Goal: Information Seeking & Learning: Learn about a topic

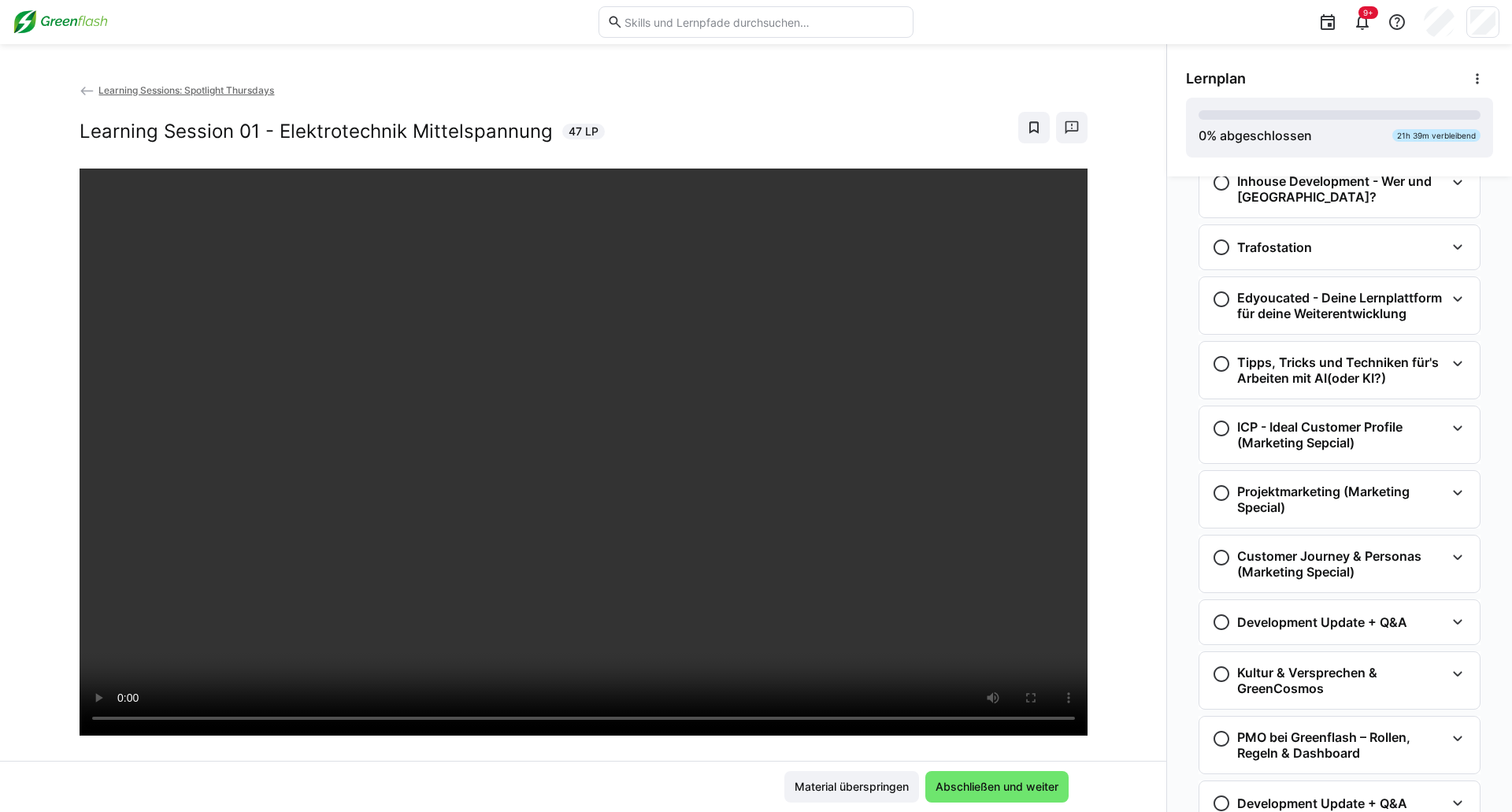
scroll to position [1785, 0]
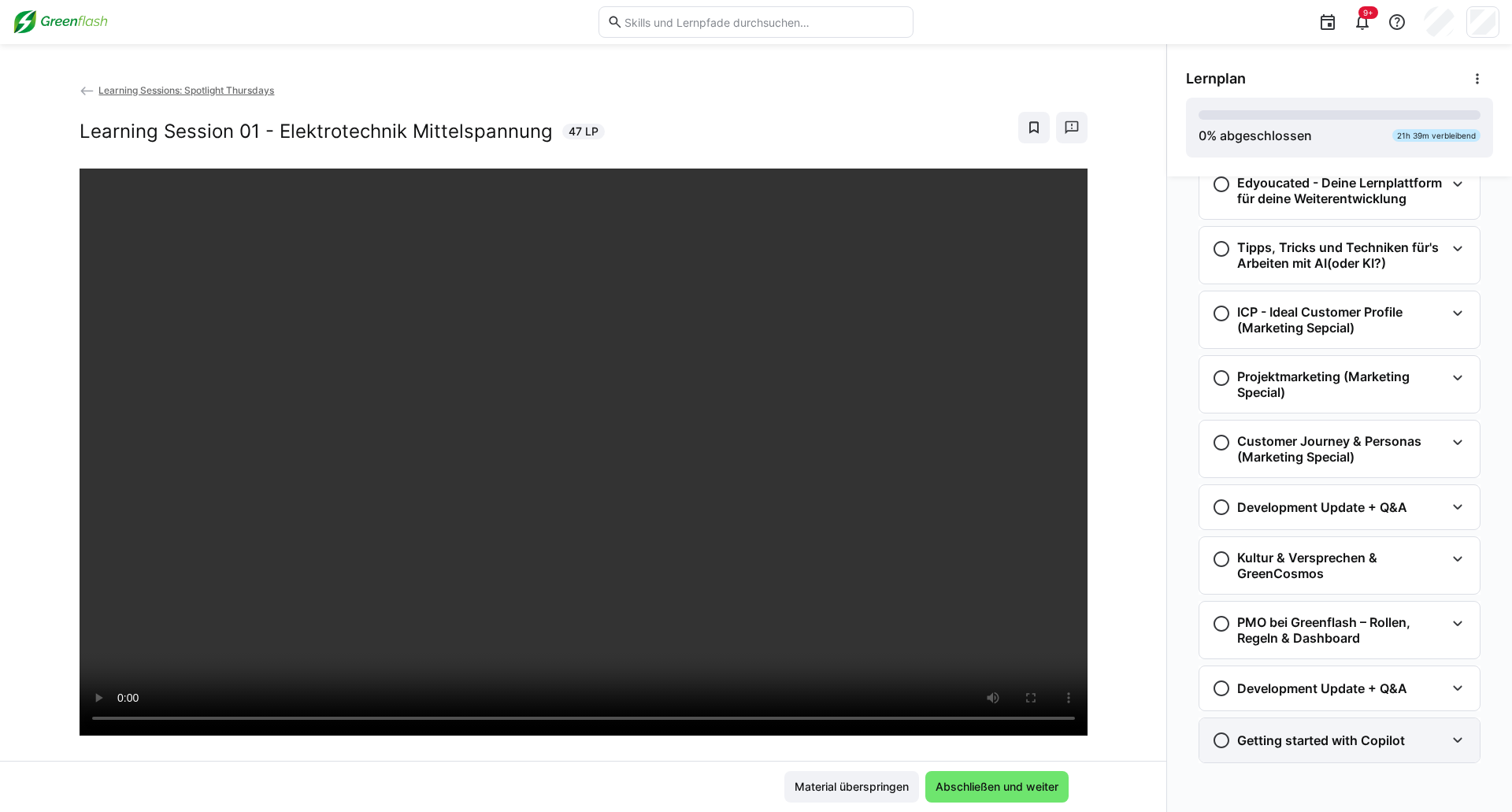
click at [1201, 755] on div "Getting started with Copilot" at bounding box center [1339, 740] width 281 height 44
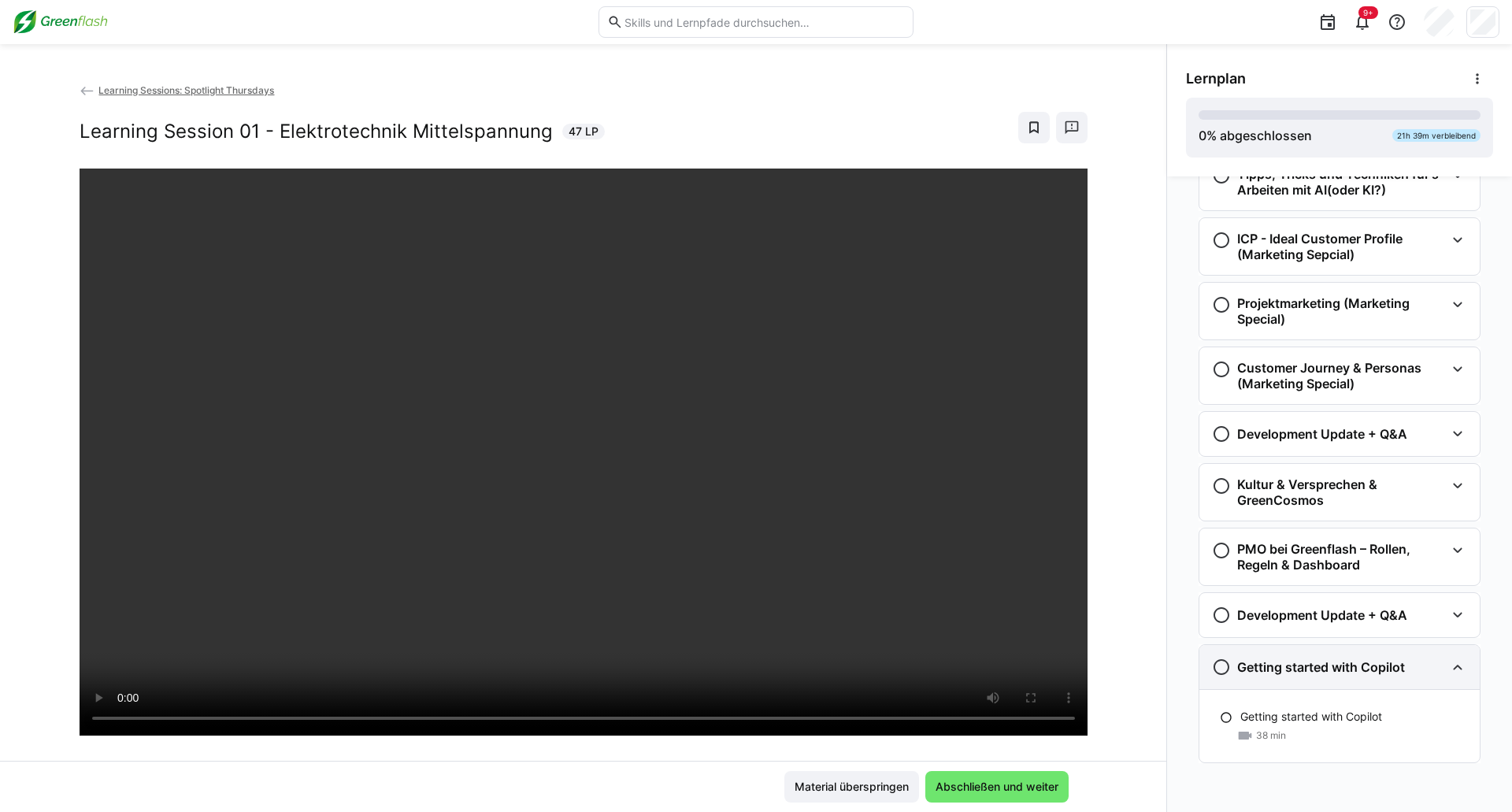
scroll to position [1858, 0]
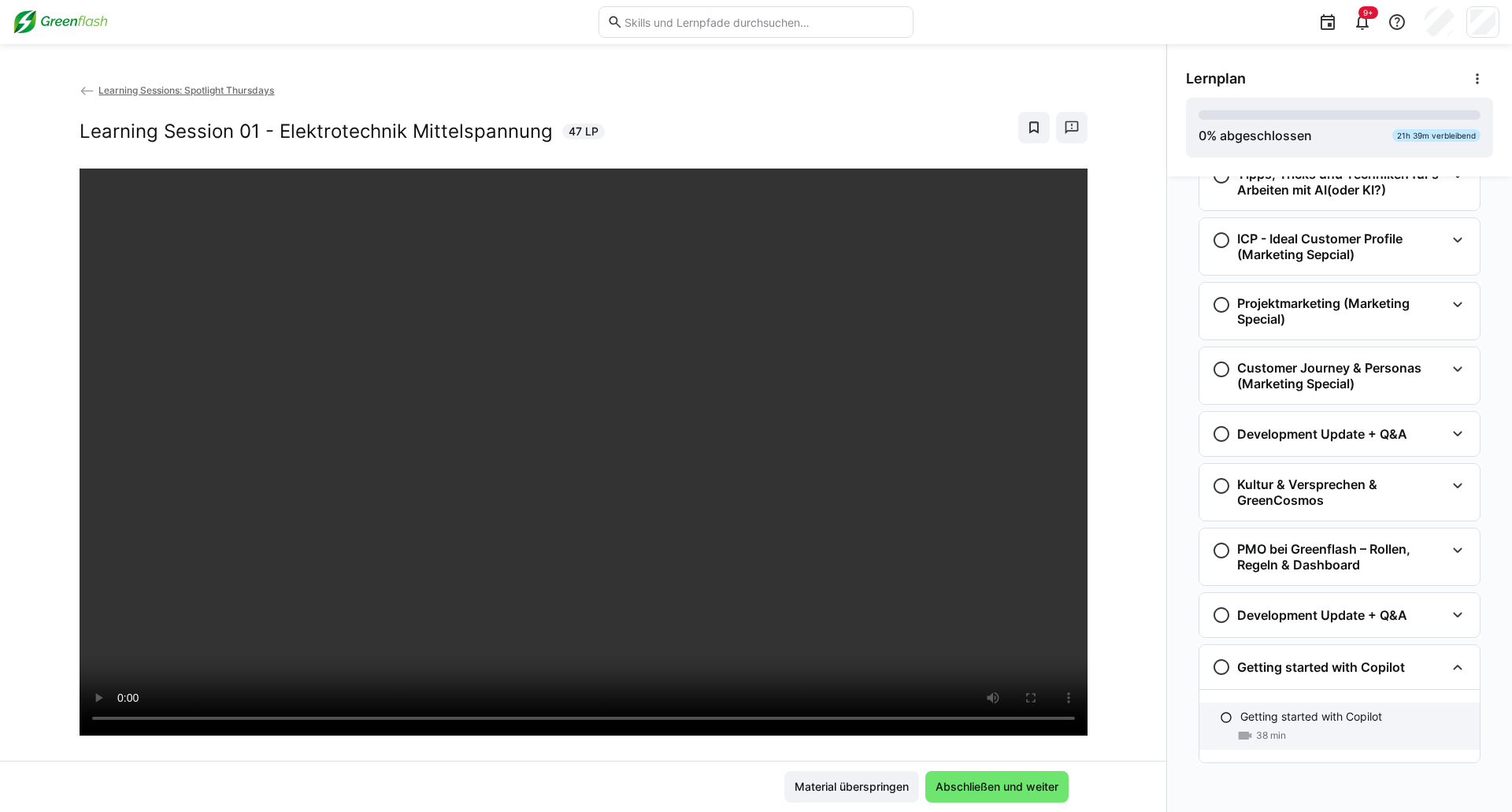
click at [1229, 718] on div "Getting started with Copilot 38 min" at bounding box center [1339, 725] width 281 height 47
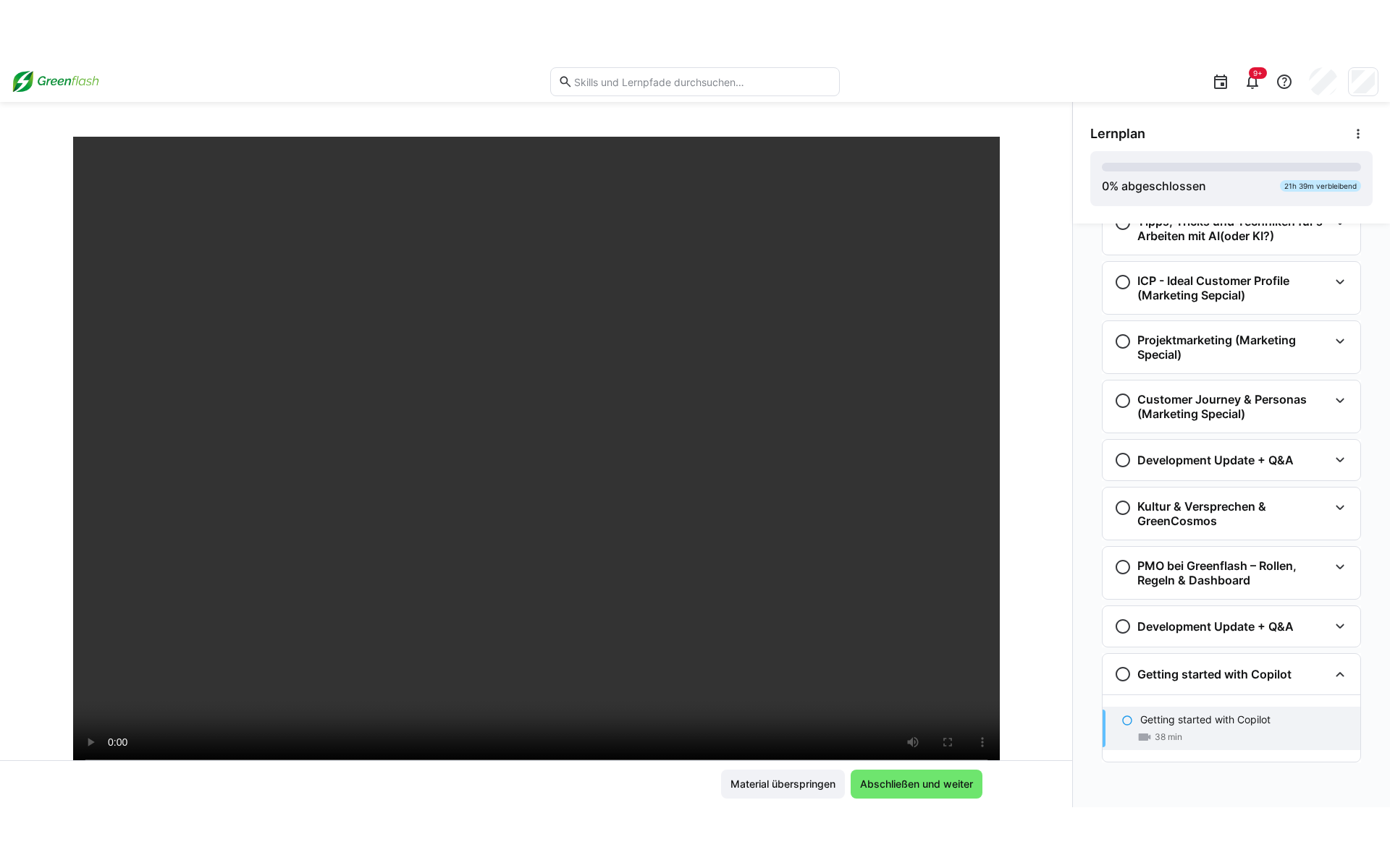
scroll to position [237, 0]
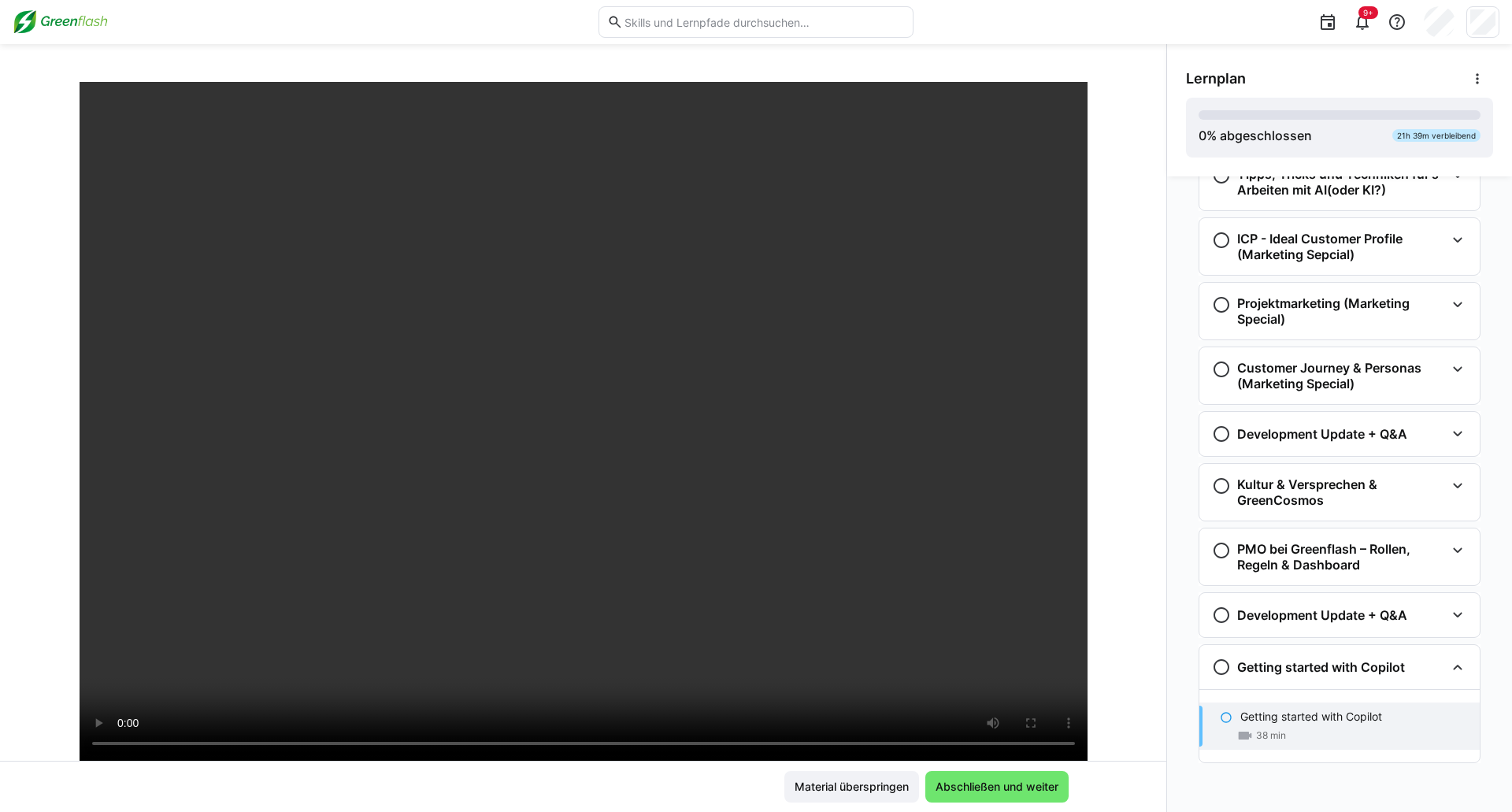
click at [711, 762] on div "Material überspringen Abschließen und weiter" at bounding box center [583, 787] width 1166 height 51
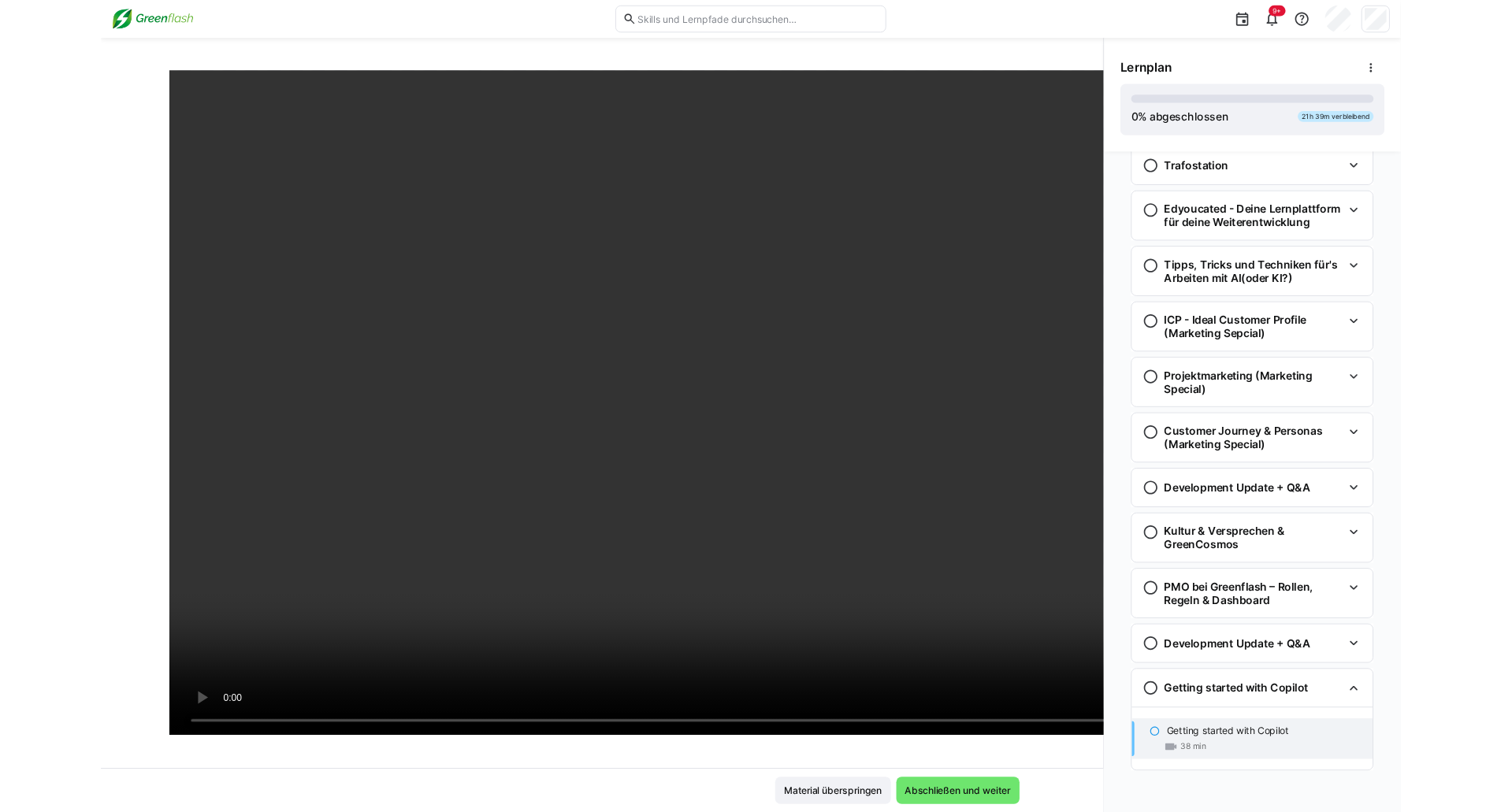
scroll to position [1858, 0]
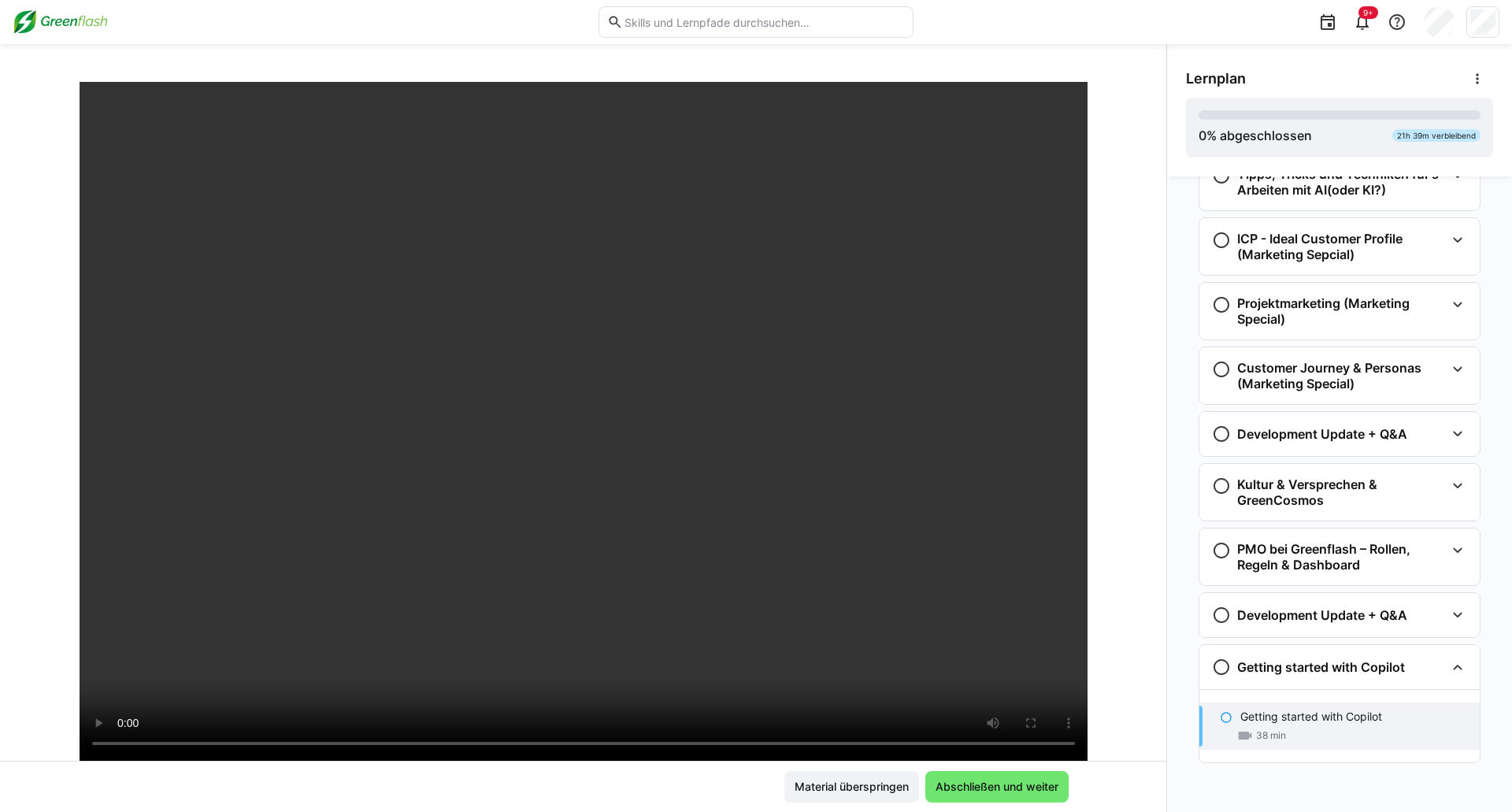
click at [56, 16] on img at bounding box center [60, 22] width 95 height 25
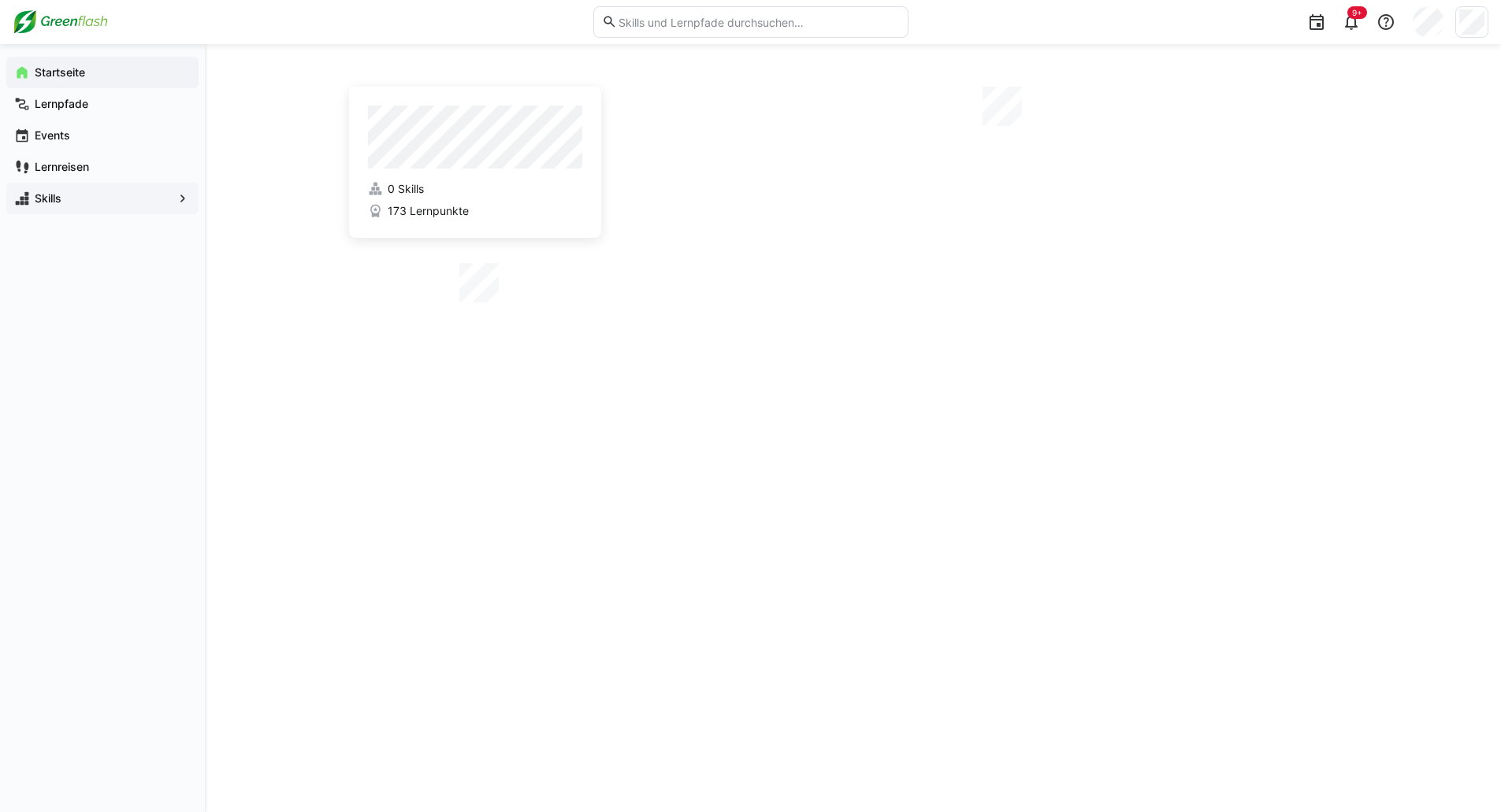
click at [78, 194] on span "Skills" at bounding box center [103, 199] width 140 height 16
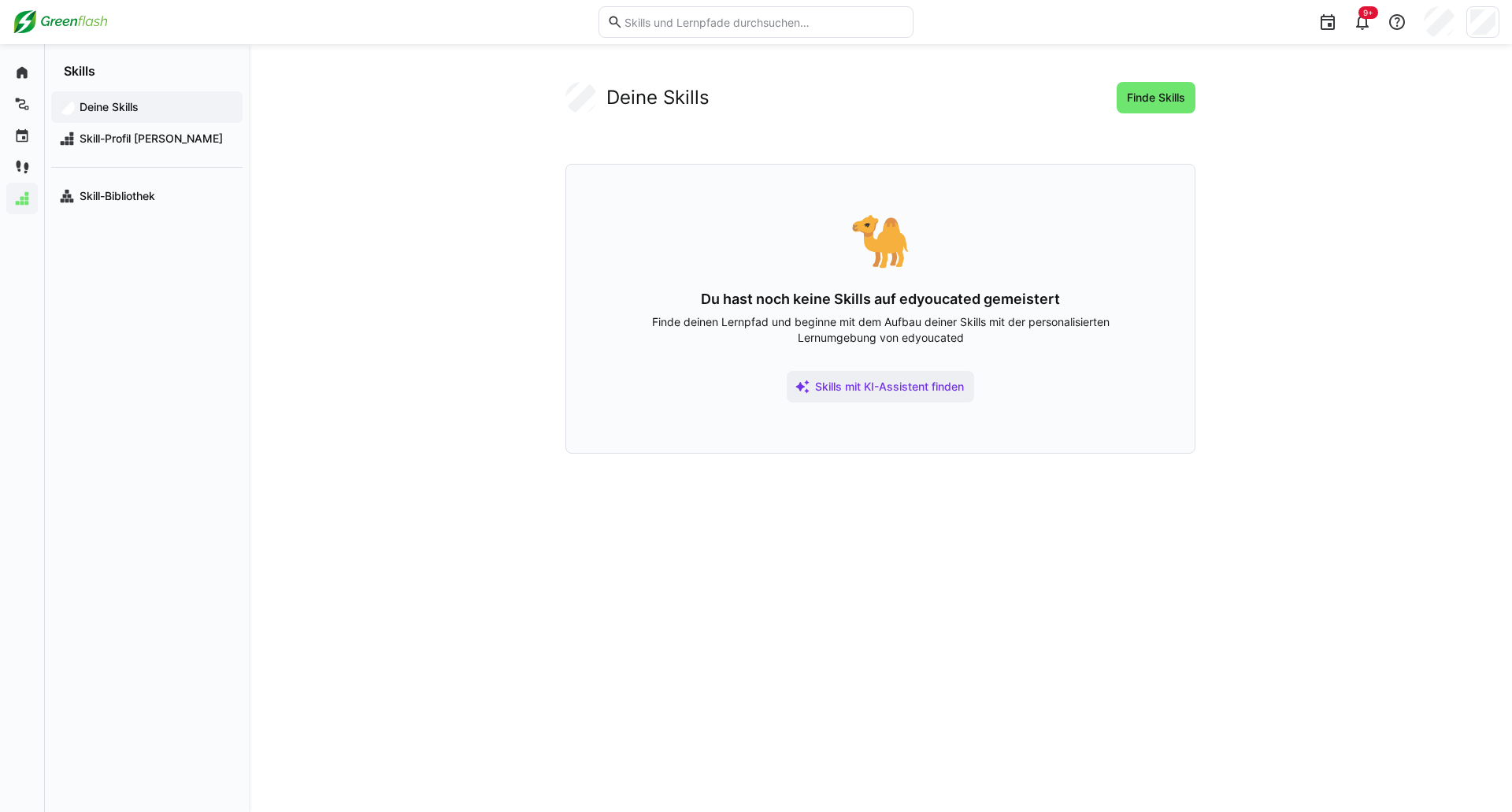
click at [150, 122] on div "Deine Skills" at bounding box center [146, 107] width 192 height 32
click at [147, 135] on span "Skill-Profil [PERSON_NAME]" at bounding box center [156, 138] width 157 height 16
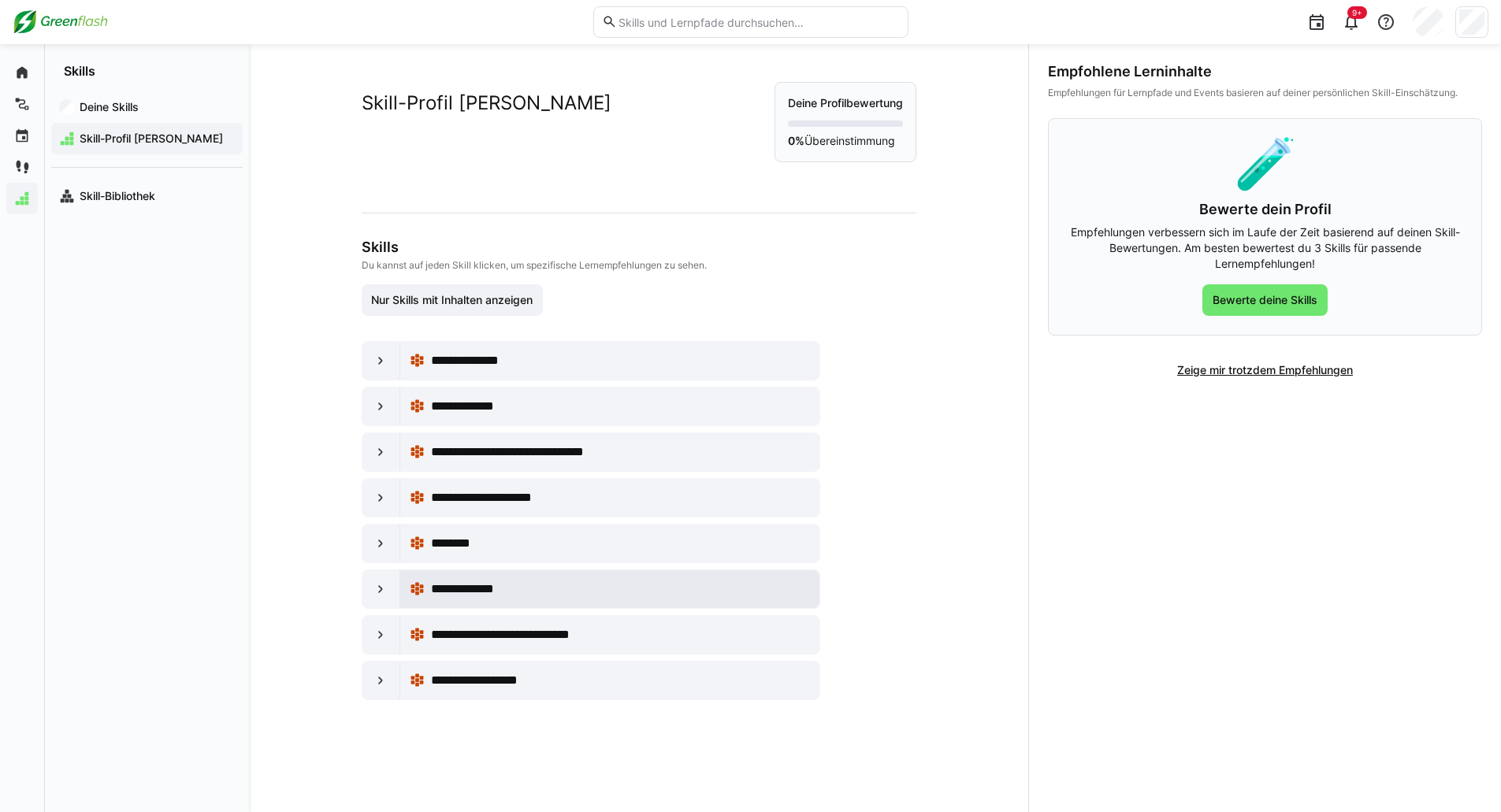
click at [527, 605] on div "**********" at bounding box center [610, 589] width 420 height 38
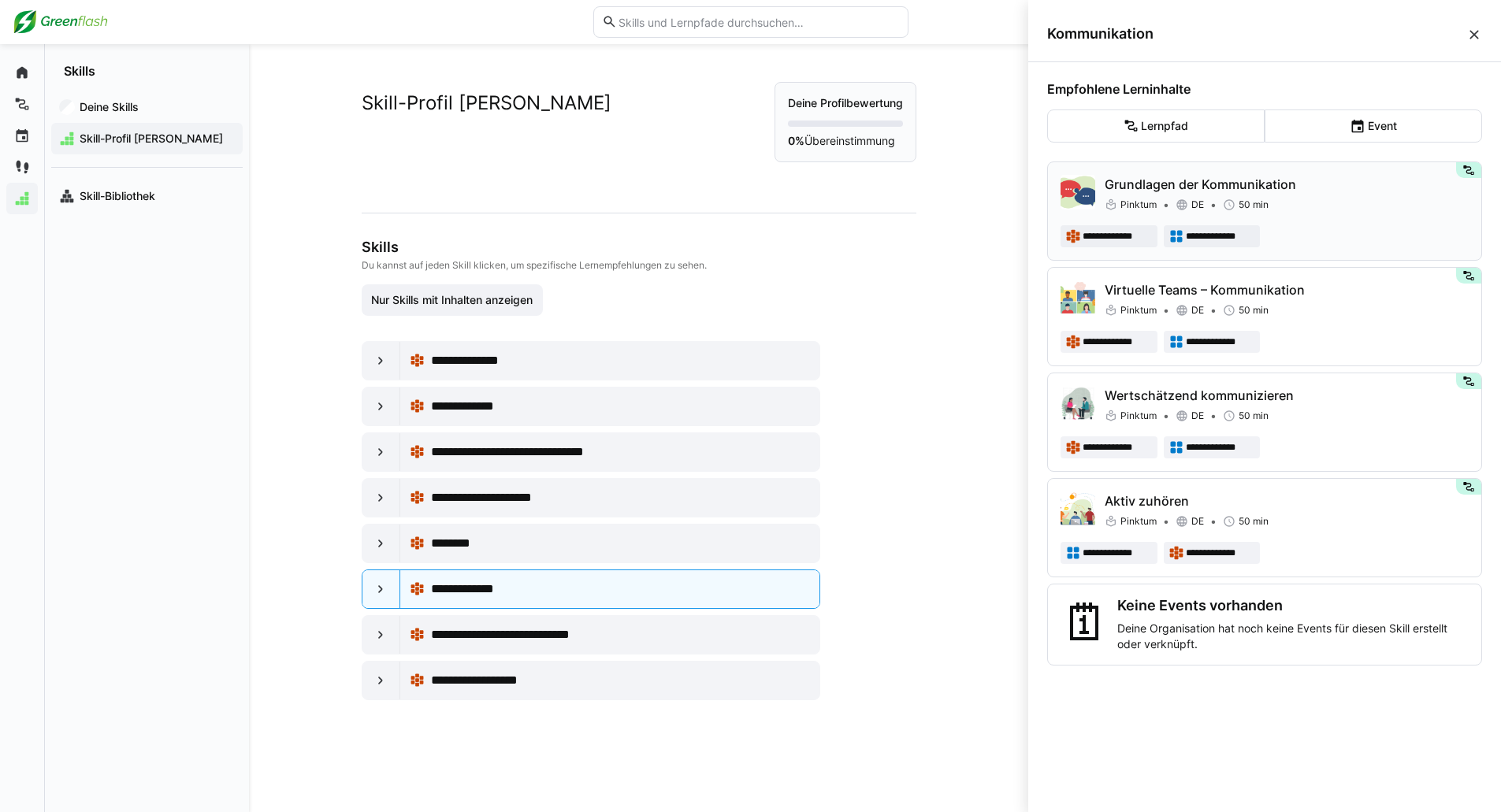
click at [1284, 204] on div "Pinktum DE 50 min" at bounding box center [1287, 205] width 364 height 16
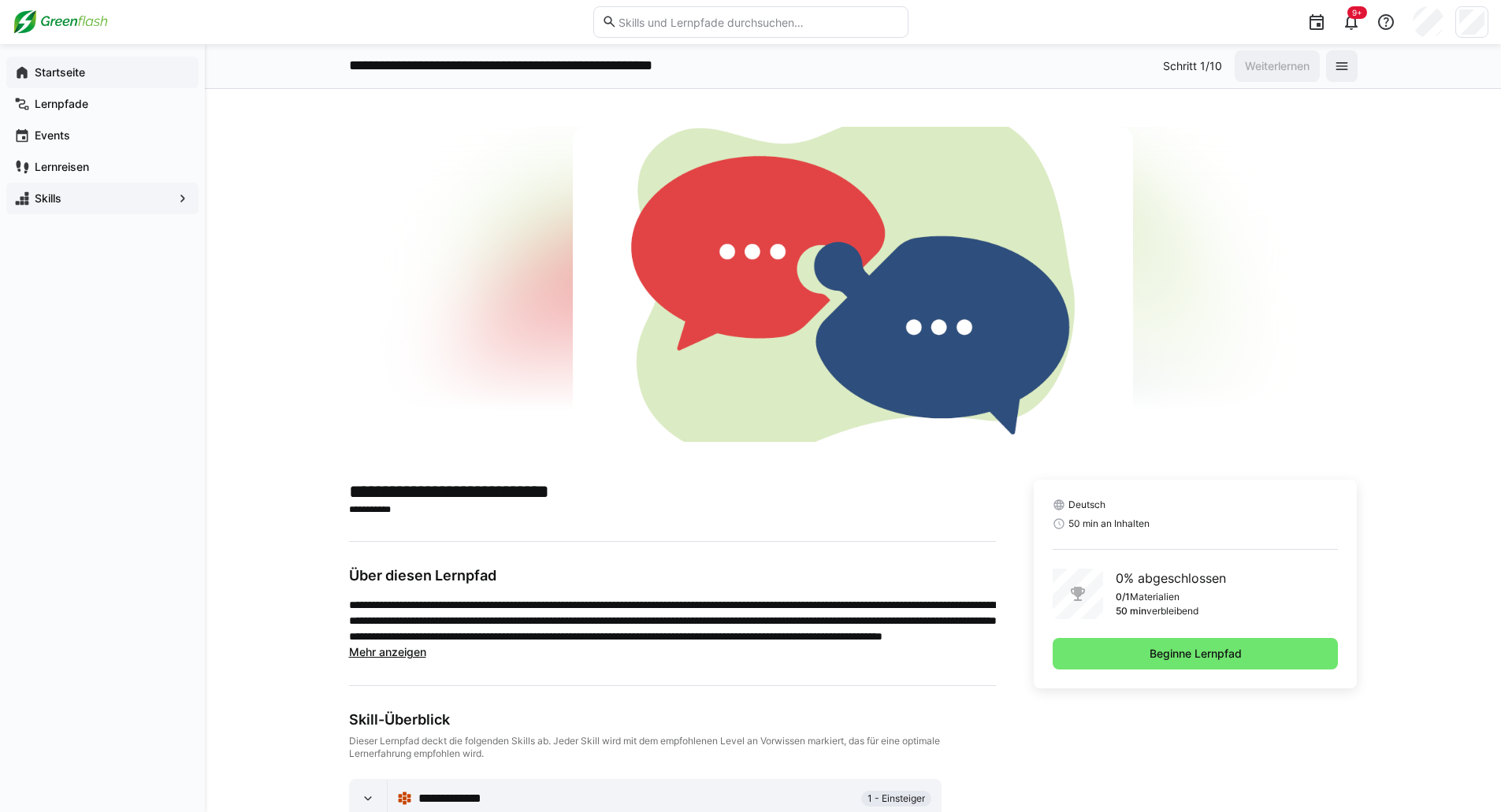
click at [92, 80] on span "Startseite" at bounding box center [111, 72] width 158 height 16
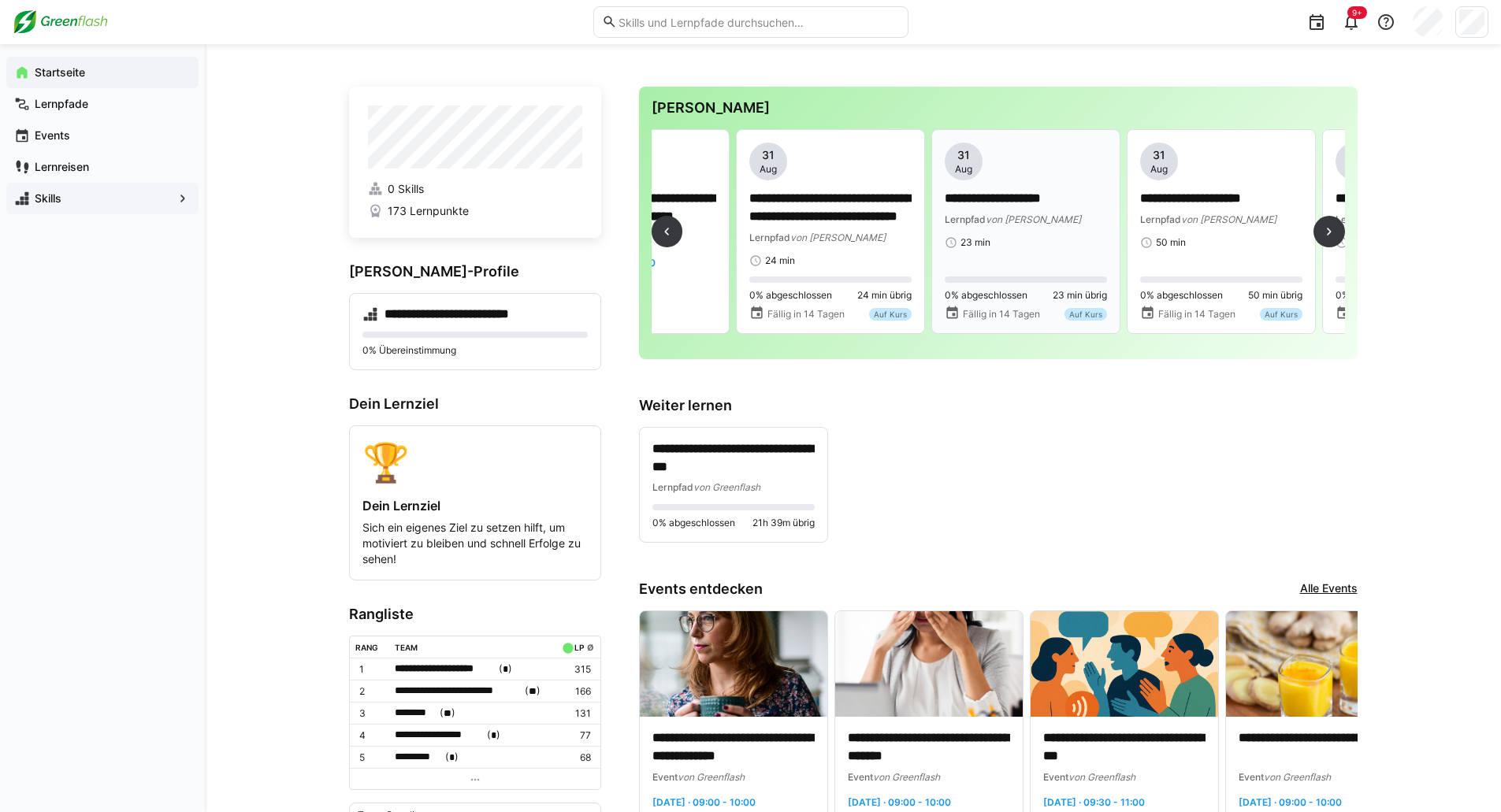
scroll to position [0, 3432]
click at [835, 233] on span "von [PERSON_NAME]" at bounding box center [838, 237] width 95 height 12
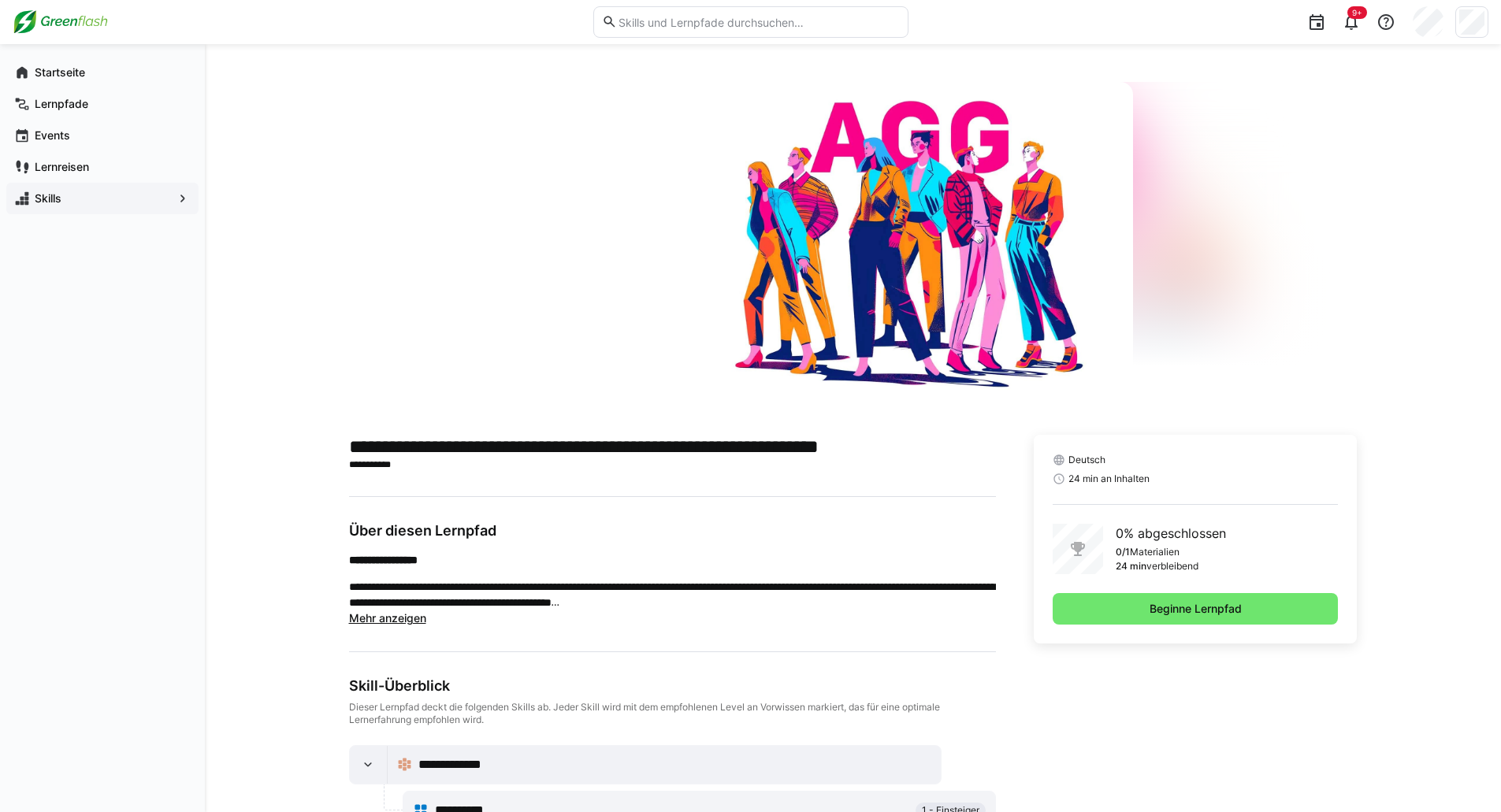
scroll to position [56, 0]
